Goal: Information Seeking & Learning: Learn about a topic

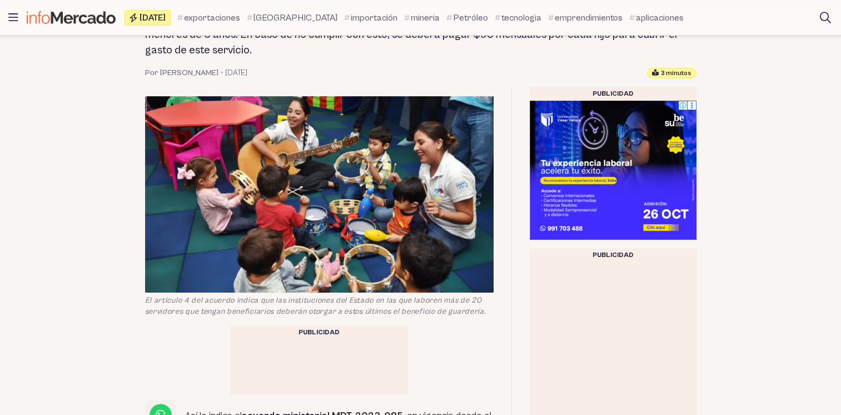
scroll to position [184, 0]
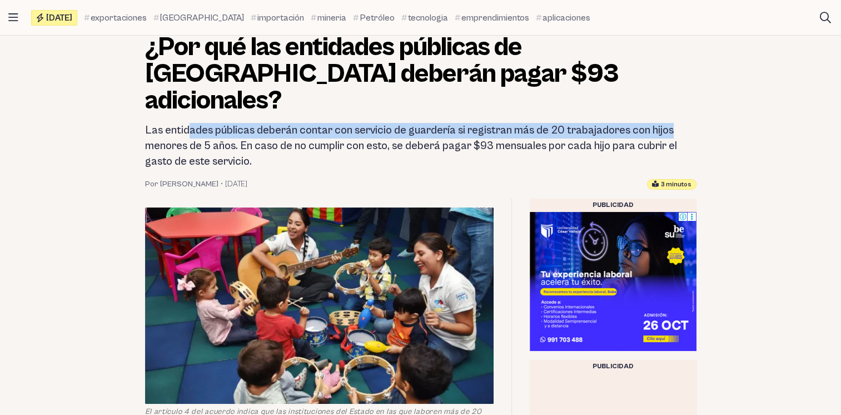
drag, startPoint x: 187, startPoint y: 103, endPoint x: 667, endPoint y: 99, distance: 480.3
click at [667, 123] on h2 "Las entidades públicas deberán contar con servicio de guardería si registran má…" at bounding box center [420, 146] width 551 height 47
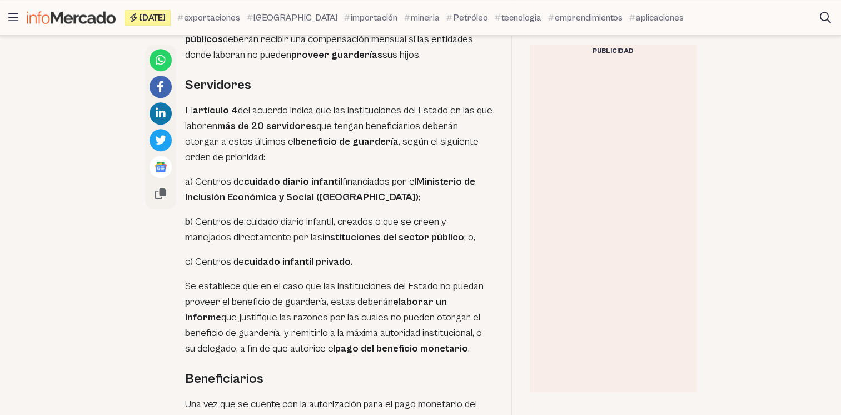
scroll to position [684, 0]
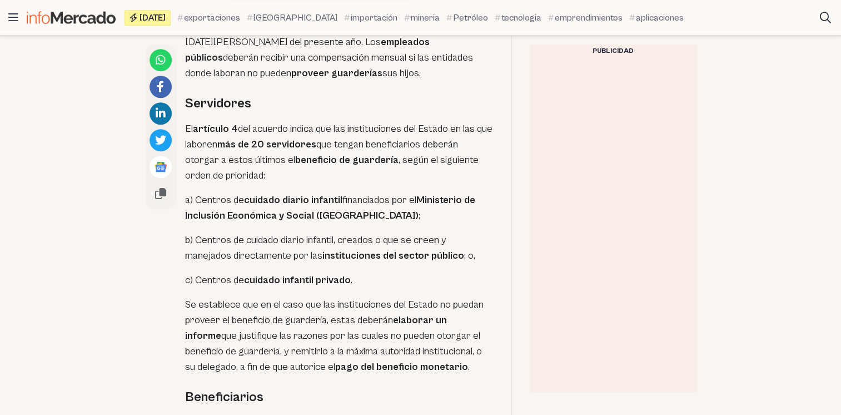
click at [51, 187] on article "Sectores ¿Por qué las entidades públicas de Ecuador deberán pagar $93 adicional…" at bounding box center [420, 388] width 841 height 1748
drag, startPoint x: 225, startPoint y: 390, endPoint x: 218, endPoint y: 390, distance: 6.7
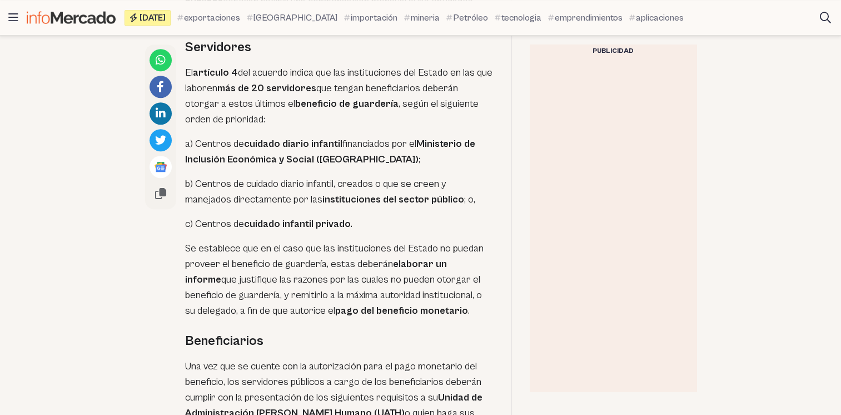
scroll to position [852, 0]
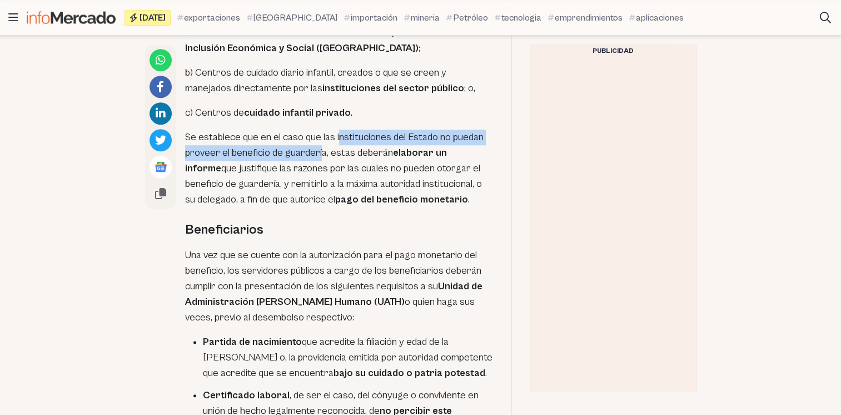
drag, startPoint x: 339, startPoint y: 116, endPoint x: 320, endPoint y: 123, distance: 19.9
click at [320, 130] on p "Se establece que en el caso que las instituciones del Estado no puedan proveer …" at bounding box center [339, 169] width 309 height 78
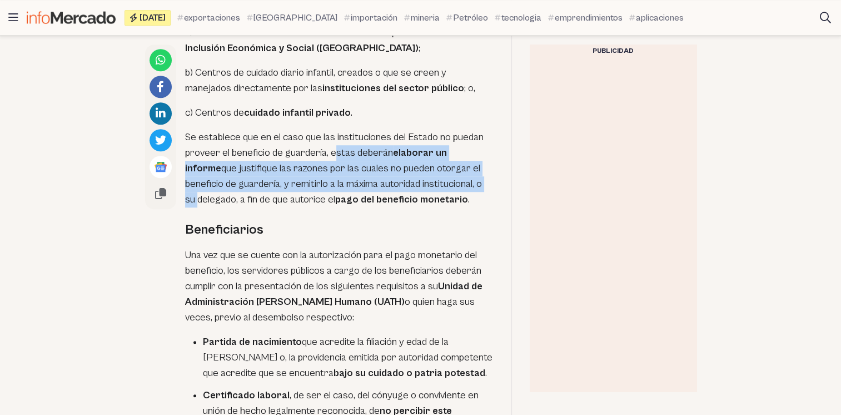
drag, startPoint x: 320, startPoint y: 123, endPoint x: 466, endPoint y: 156, distance: 149.2
click at [466, 156] on p "Se establece que en el caso que las instituciones del Estado no puedan proveer …" at bounding box center [339, 169] width 309 height 78
click at [309, 160] on p "Se establece que en el caso que las instituciones del Estado no puedan proveer …" at bounding box center [339, 169] width 309 height 78
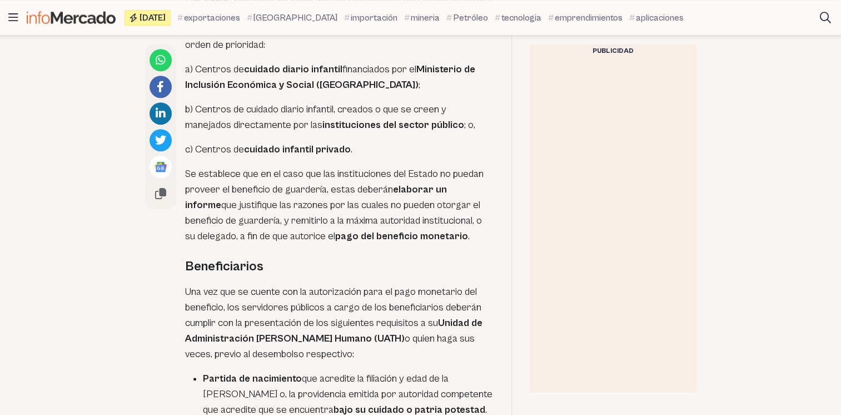
scroll to position [796, 0]
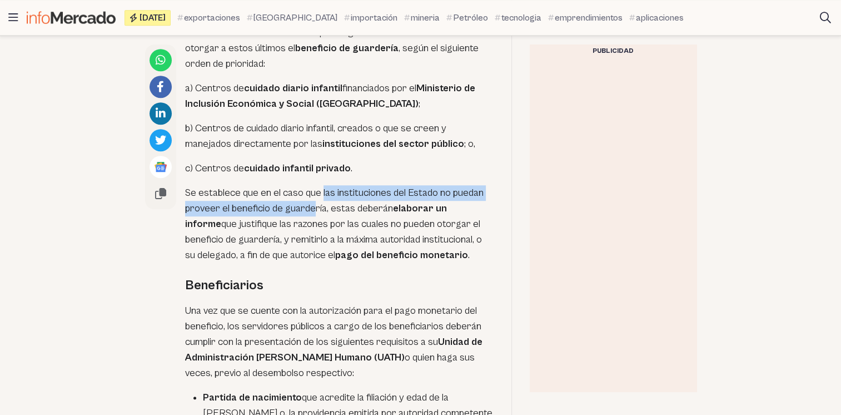
drag, startPoint x: 322, startPoint y: 173, endPoint x: 312, endPoint y: 182, distance: 13.8
click at [312, 185] on p "Se establece que en el caso que las instituciones del Estado no puedan proveer …" at bounding box center [339, 224] width 309 height 78
